Goal: Transaction & Acquisition: Purchase product/service

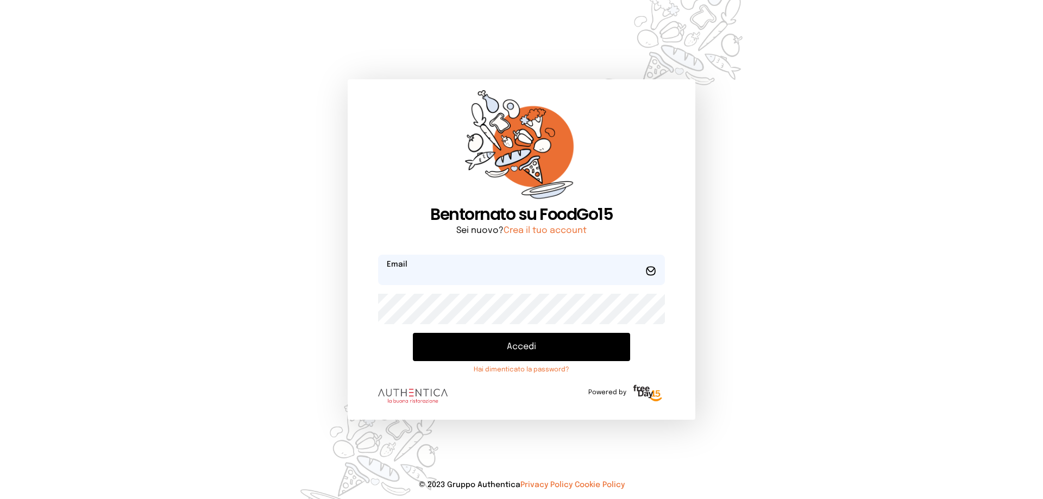
type input "**********"
click at [526, 347] on button "Accedi" at bounding box center [521, 347] width 217 height 28
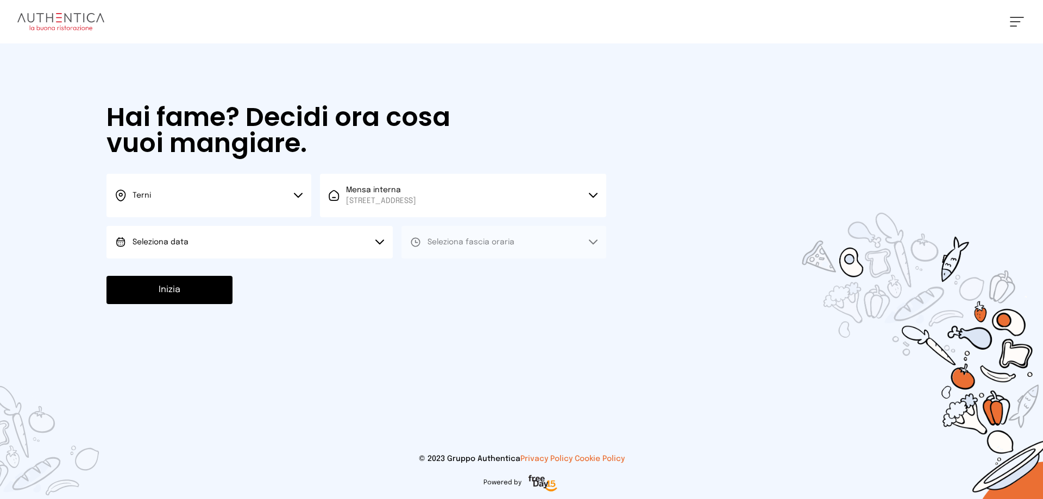
click at [175, 242] on span "Seleziona data" at bounding box center [160, 242] width 56 height 8
click at [185, 274] on span "[DATE], [DATE]" at bounding box center [158, 272] width 53 height 11
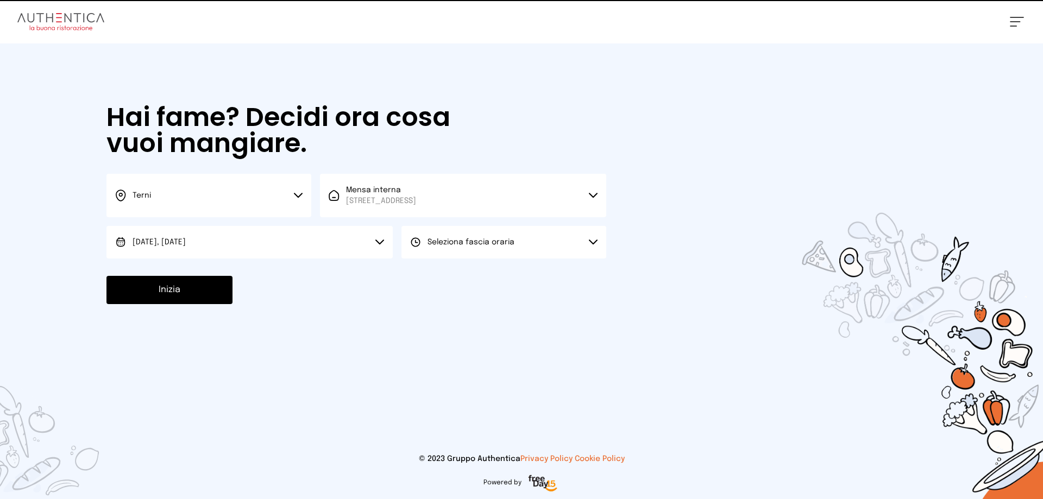
click at [431, 241] on span "Seleziona fascia oraria" at bounding box center [470, 242] width 87 height 8
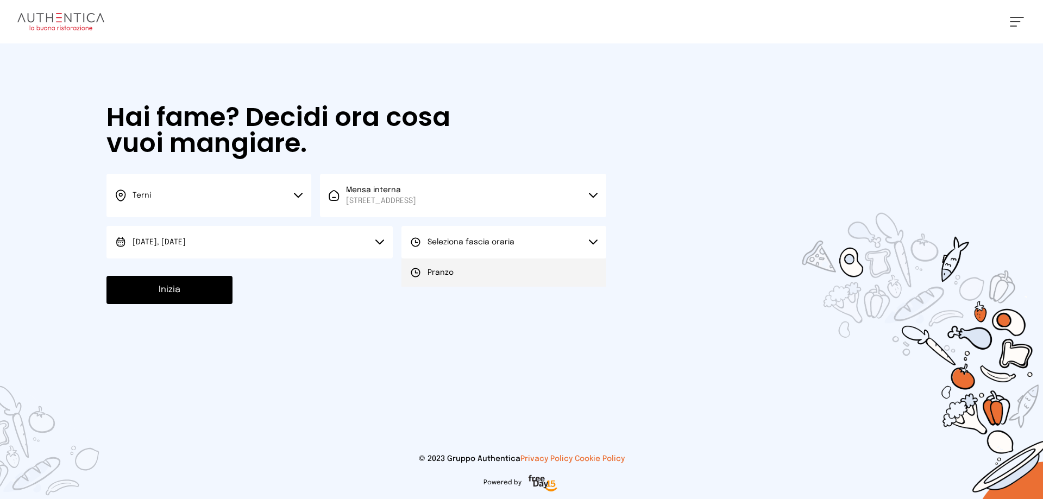
click at [444, 275] on span "Pranzo" at bounding box center [440, 272] width 26 height 11
drag, startPoint x: 157, startPoint y: 292, endPoint x: 164, endPoint y: 291, distance: 7.1
click at [157, 291] on button "Inizia" at bounding box center [169, 290] width 126 height 28
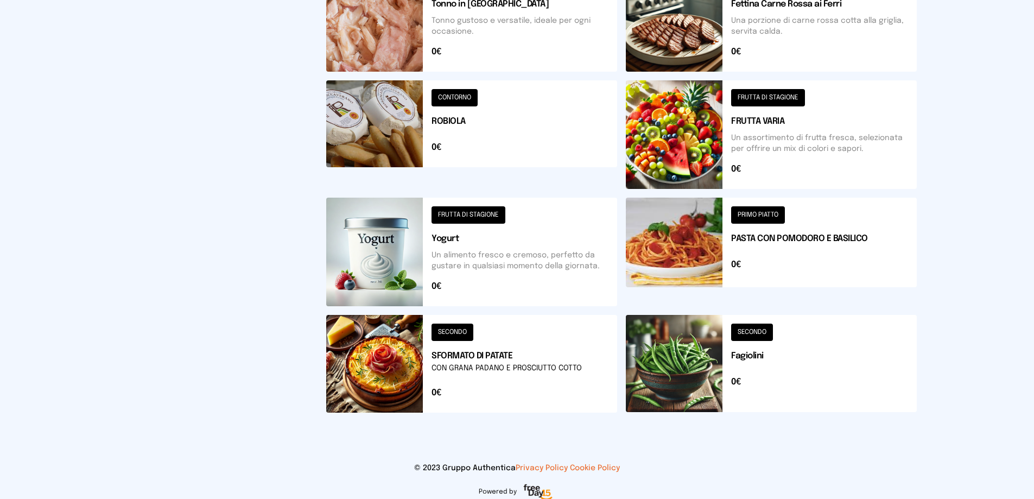
scroll to position [54, 0]
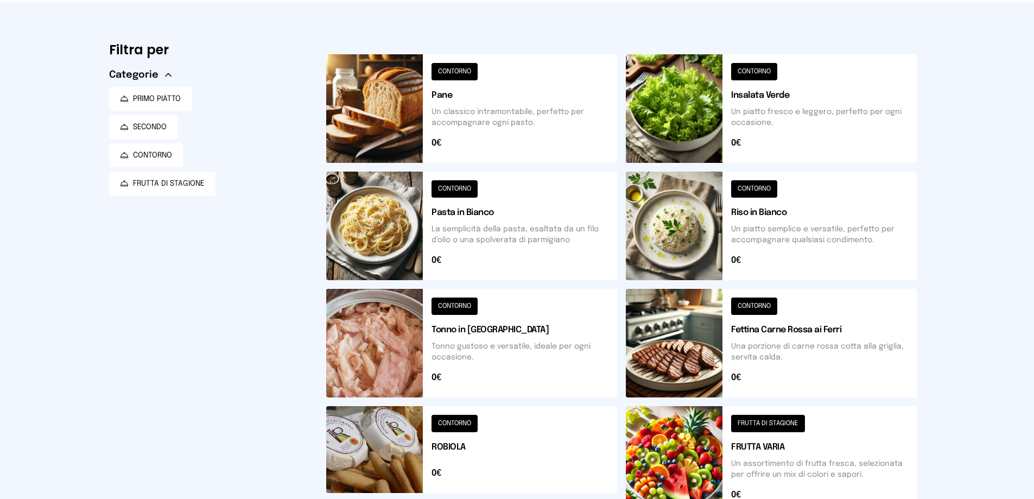
click at [404, 117] on button at bounding box center [471, 108] width 291 height 109
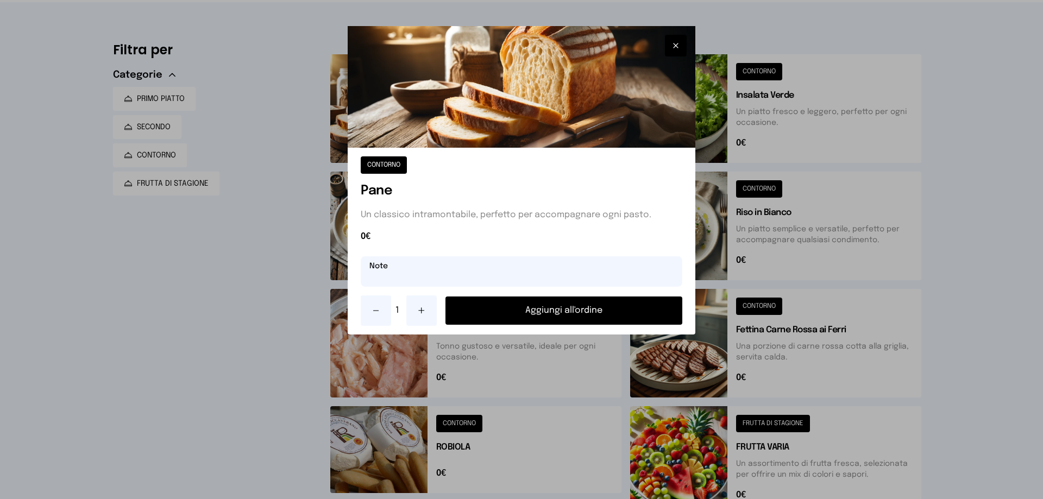
click at [386, 269] on input "text" at bounding box center [521, 271] width 321 height 30
type input "**********"
click at [570, 306] on button "Aggiungi all'ordine" at bounding box center [563, 310] width 237 height 28
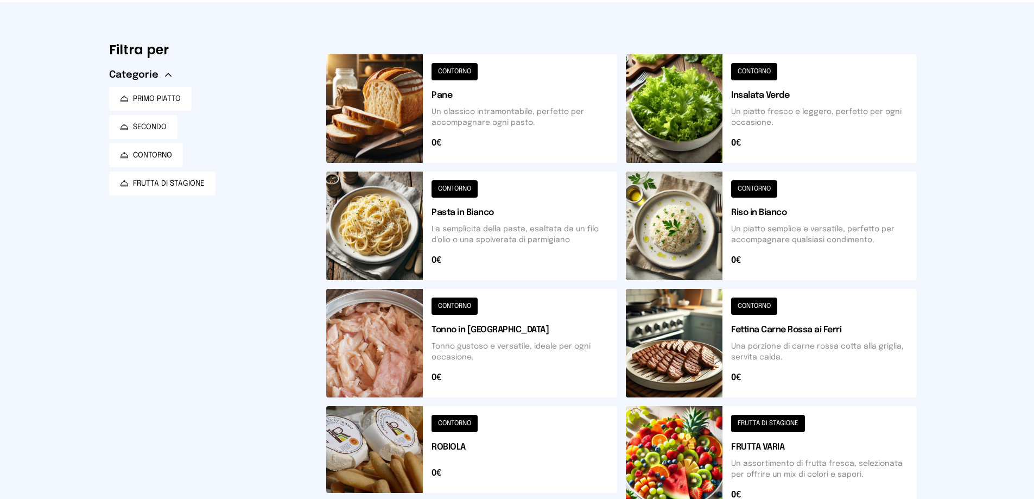
scroll to position [272, 0]
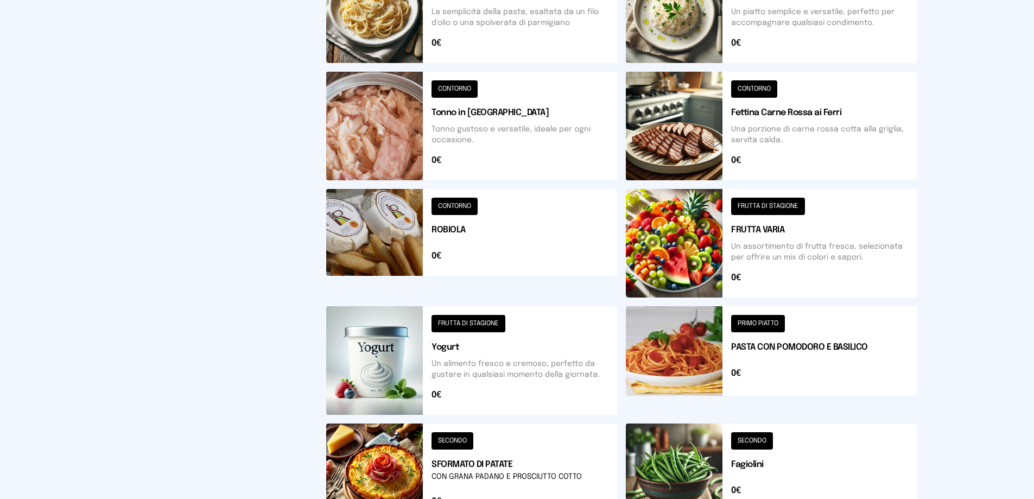
click at [685, 222] on button at bounding box center [771, 243] width 291 height 109
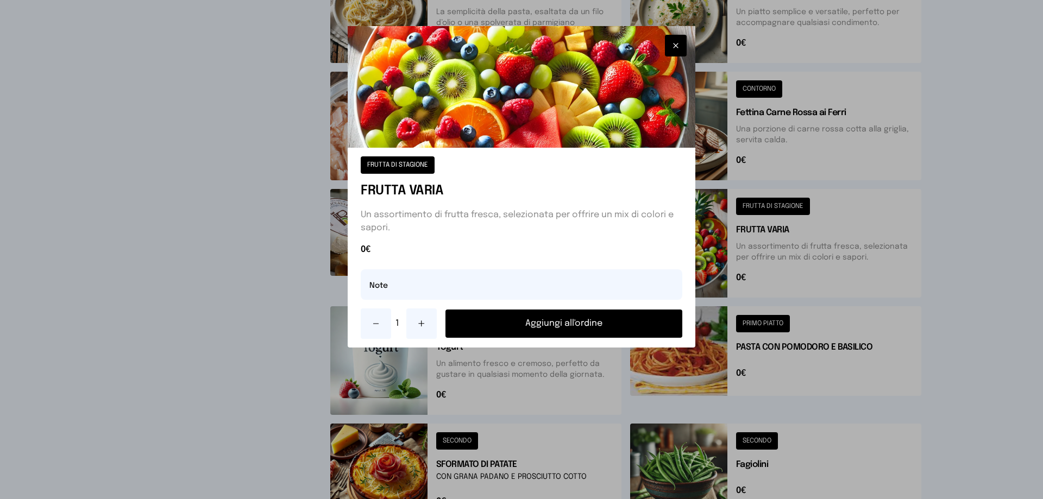
click at [422, 326] on button at bounding box center [421, 323] width 30 height 30
click at [399, 289] on input "text" at bounding box center [521, 284] width 321 height 30
type input "**********"
click at [626, 328] on button "Aggiungi all'ordine" at bounding box center [563, 324] width 237 height 28
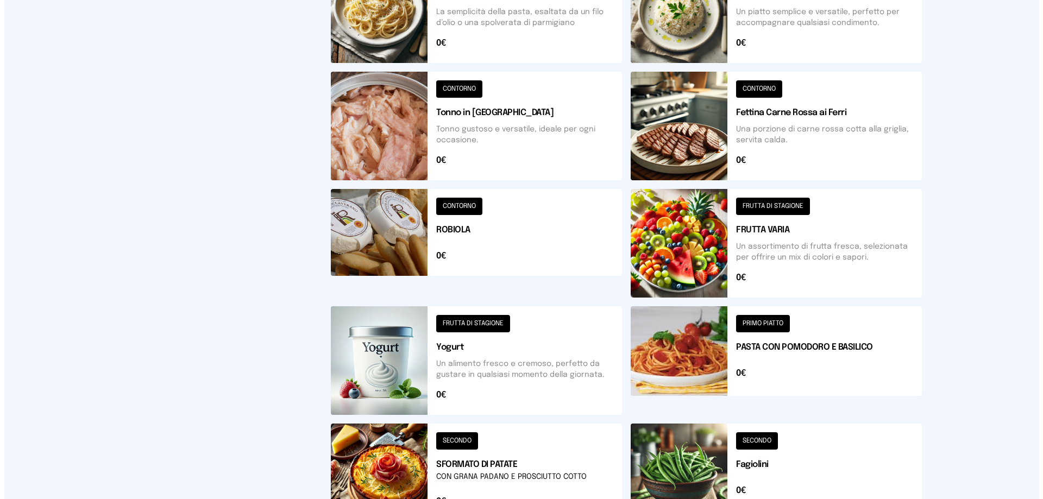
scroll to position [0, 0]
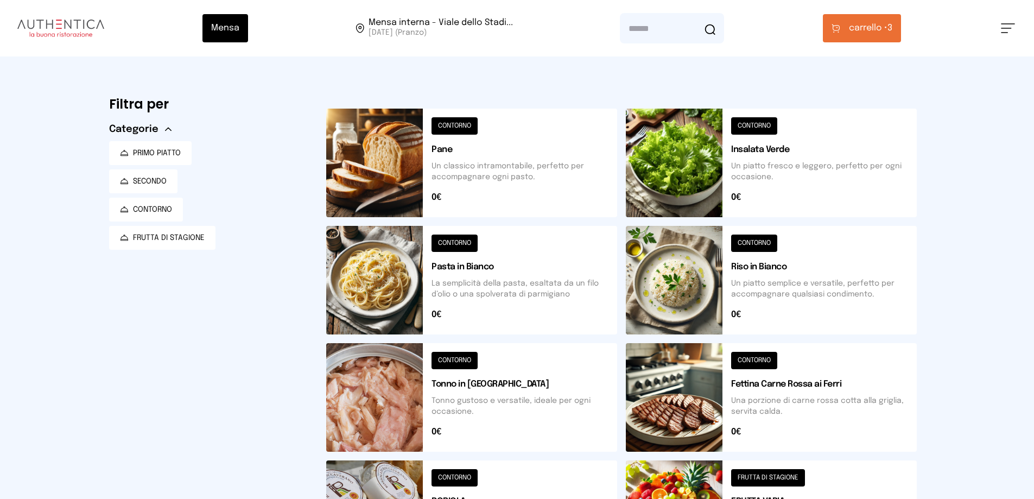
click at [875, 21] on button "carrello • 3" at bounding box center [862, 28] width 78 height 28
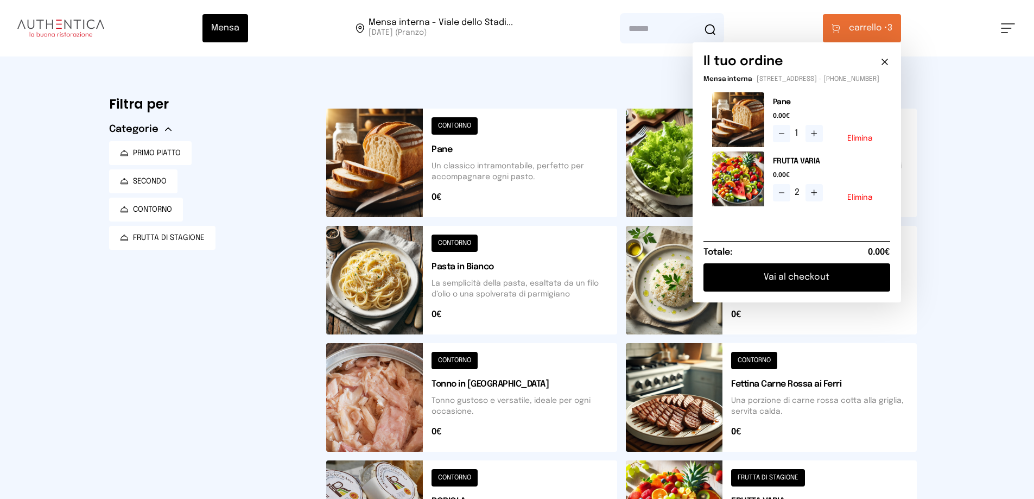
click at [775, 287] on button "Vai al checkout" at bounding box center [797, 277] width 187 height 28
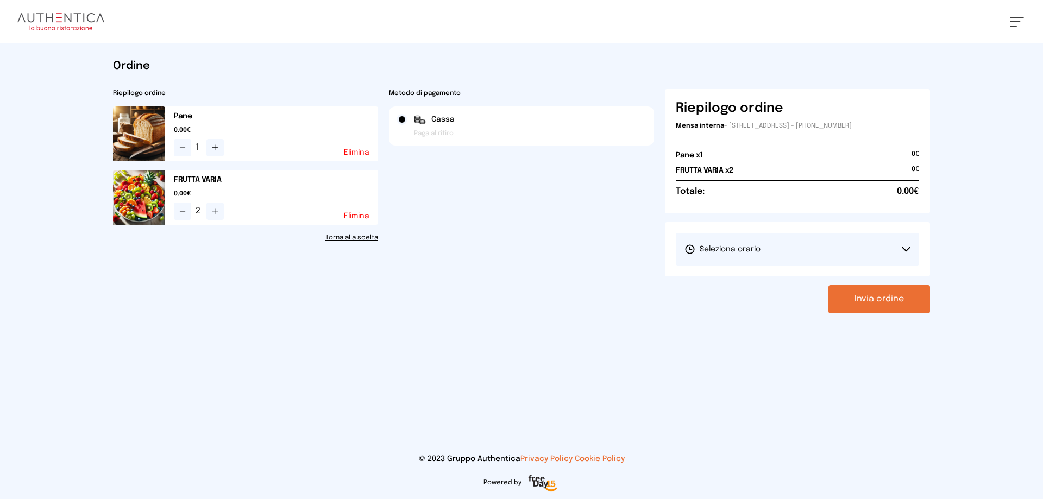
click at [759, 250] on span "Seleziona orario" at bounding box center [722, 249] width 76 height 11
click at [760, 279] on span "1° Turno (13:00 - 15:00)" at bounding box center [725, 279] width 82 height 11
click at [913, 295] on button "Invia ordine" at bounding box center [879, 299] width 102 height 28
